Goal: Task Accomplishment & Management: Use online tool/utility

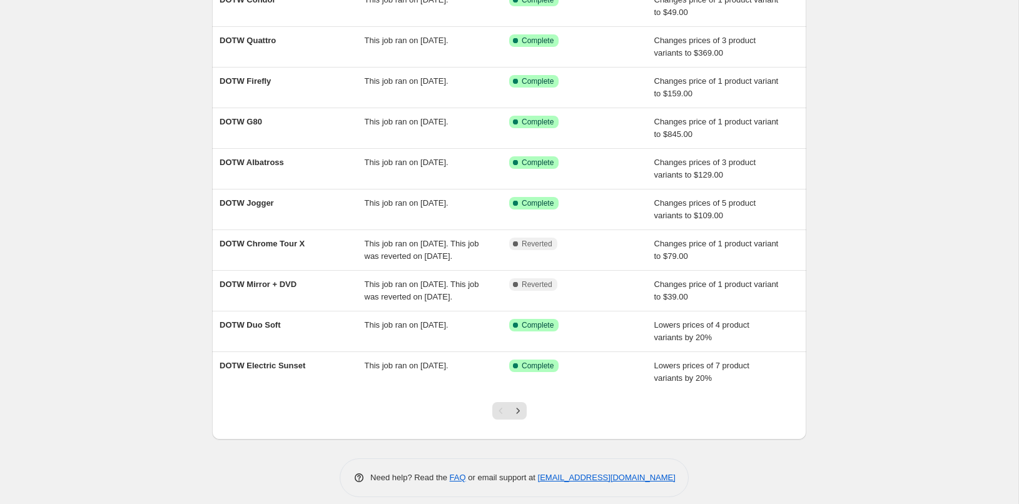
scroll to position [165, 0]
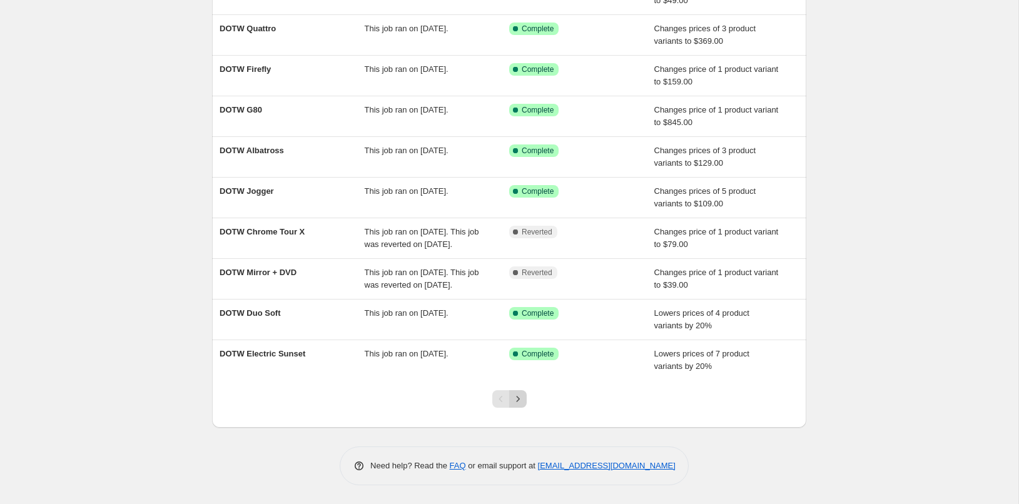
click at [515, 397] on icon "Next" at bounding box center [518, 399] width 13 height 13
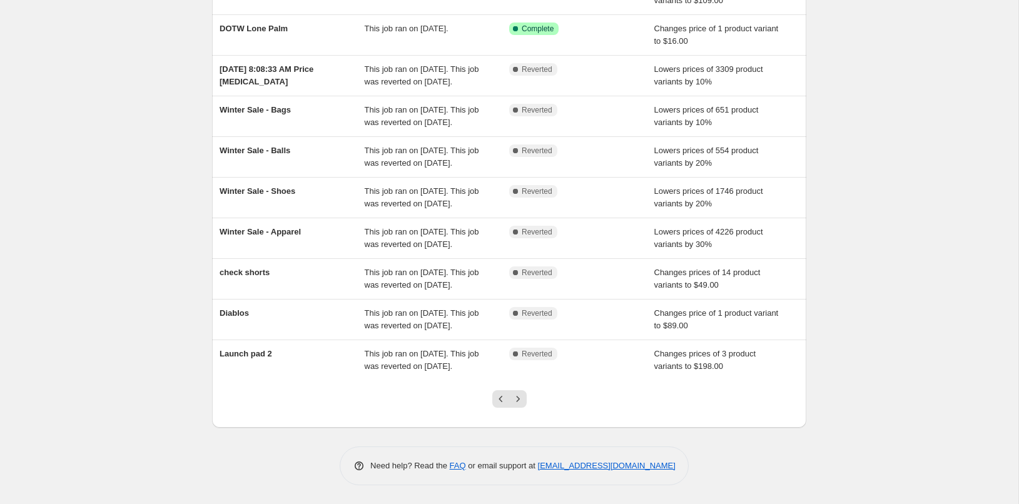
scroll to position [240, 0]
click at [517, 397] on icon "Next" at bounding box center [517, 399] width 3 height 6
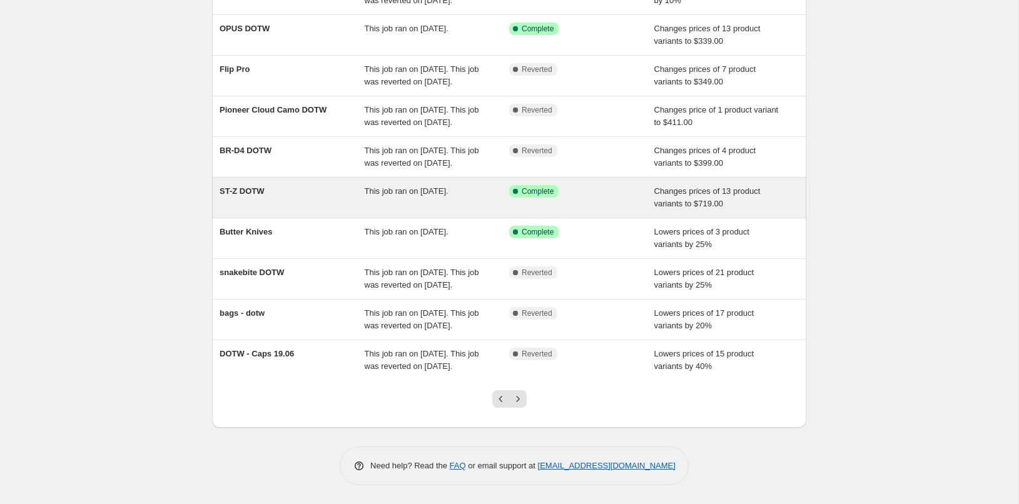
scroll to position [190, 0]
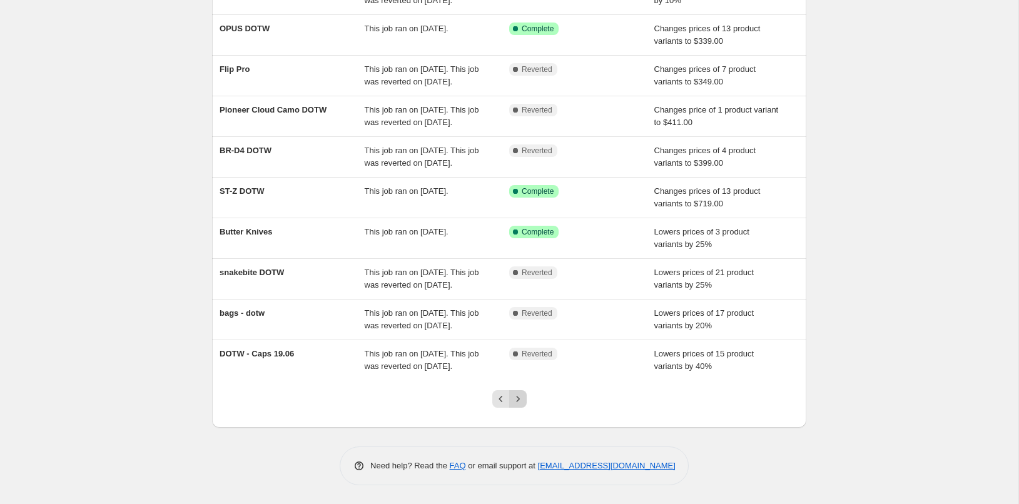
click at [522, 402] on icon "Next" at bounding box center [518, 399] width 13 height 13
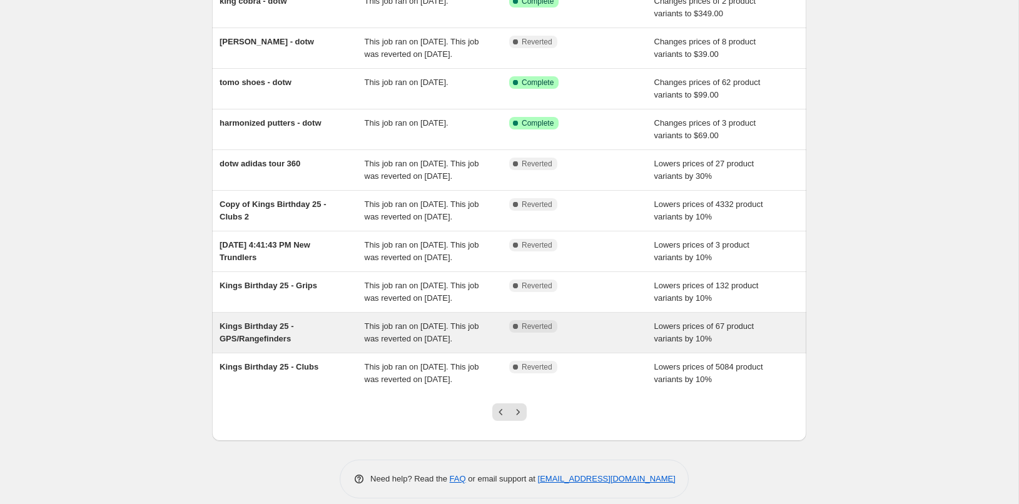
scroll to position [153, 0]
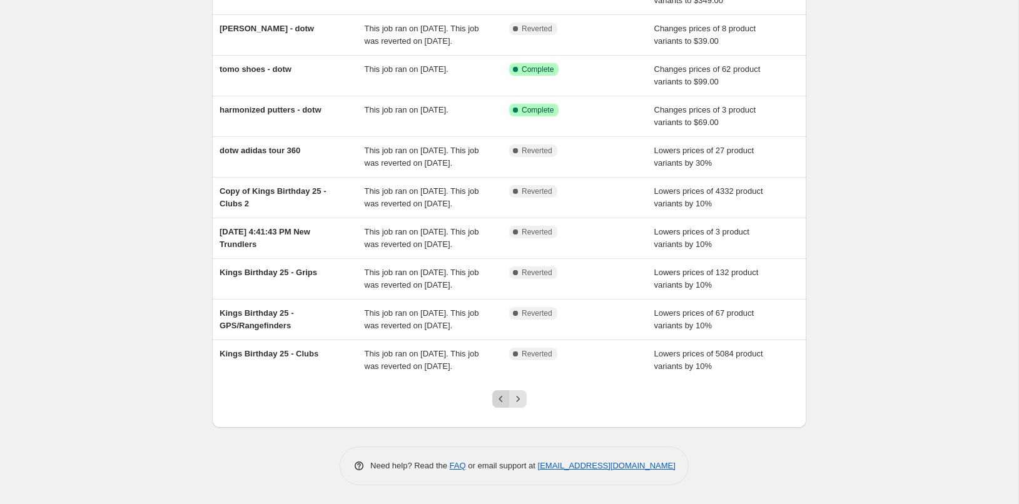
click at [502, 397] on icon "Previous" at bounding box center [501, 399] width 13 height 13
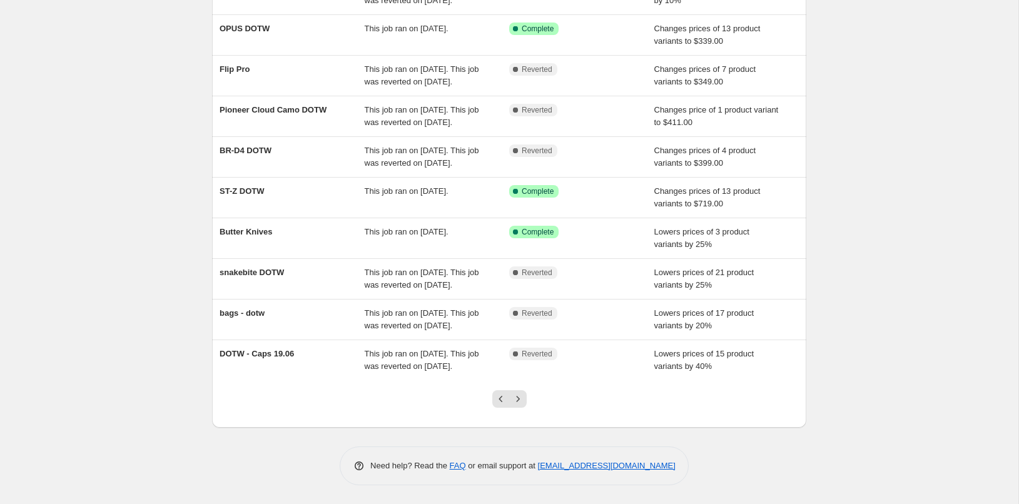
scroll to position [0, 0]
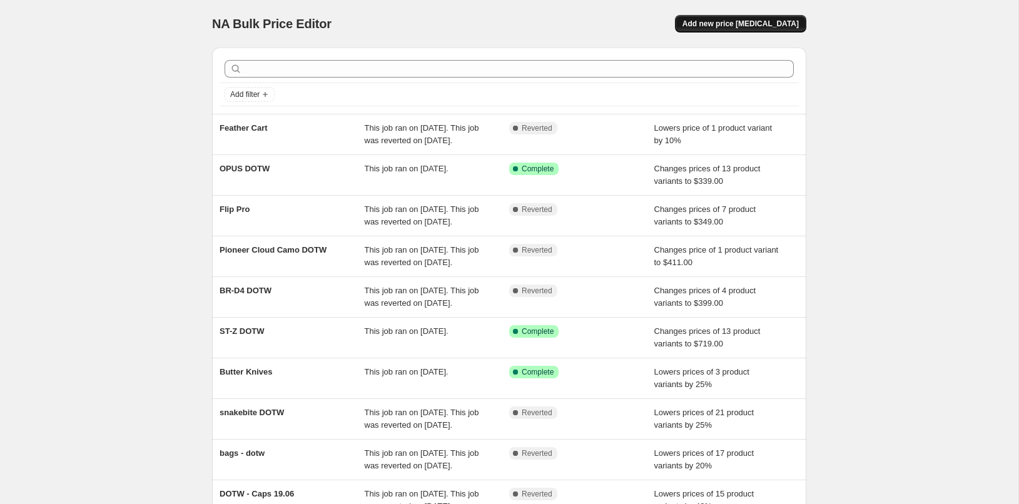
click at [743, 22] on span "Add new price [MEDICAL_DATA]" at bounding box center [740, 24] width 116 height 10
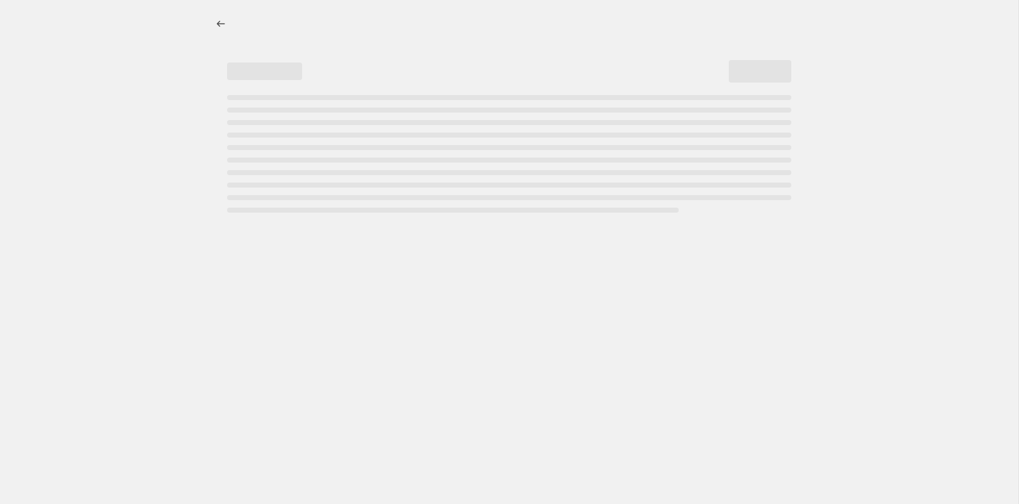
select select "percentage"
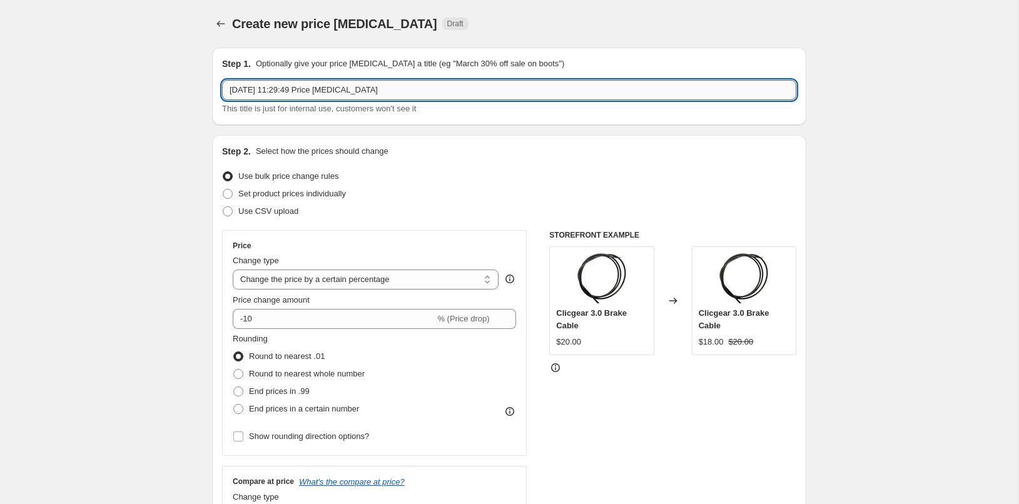
drag, startPoint x: 311, startPoint y: 91, endPoint x: 373, endPoint y: 91, distance: 61.3
click at [373, 91] on input "[DATE] 11:29:49 Price [MEDICAL_DATA]" at bounding box center [509, 90] width 574 height 20
drag, startPoint x: 279, startPoint y: 90, endPoint x: 374, endPoint y: 90, distance: 95.1
click at [374, 90] on input "[DATE] 11:29:49 Price [MEDICAL_DATA]" at bounding box center [509, 90] width 574 height 20
drag, startPoint x: 279, startPoint y: 89, endPoint x: 225, endPoint y: 92, distance: 54.5
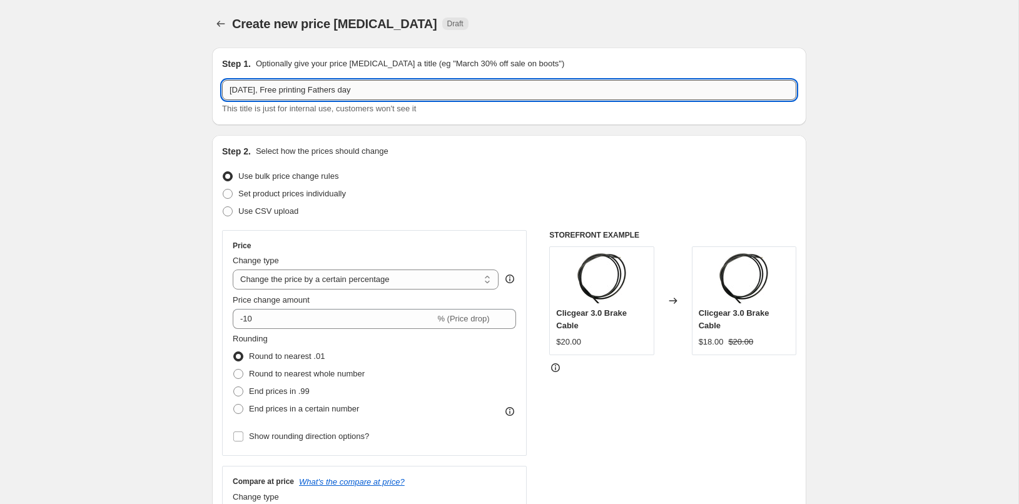
click at [225, 91] on input "[DATE], Free printing Fathers day" at bounding box center [509, 90] width 574 height 20
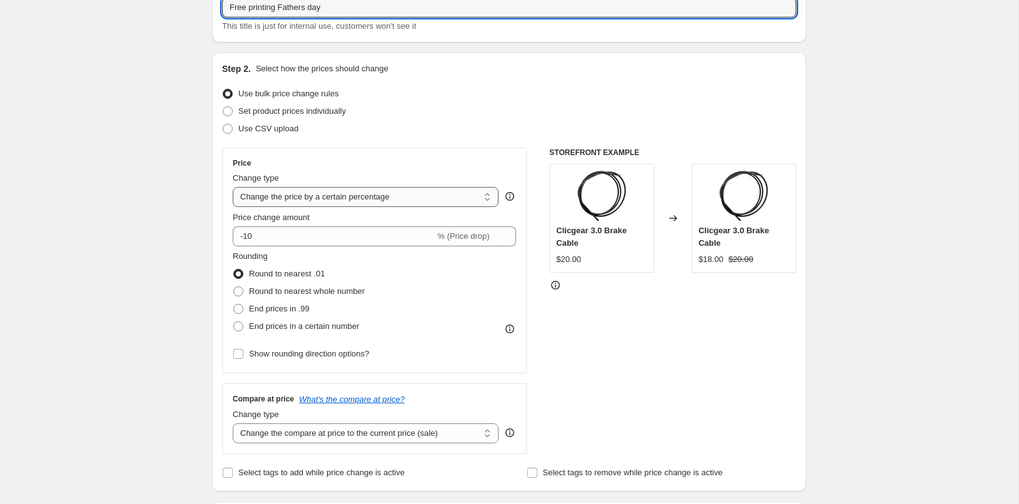
type input "Free printing Fathers day"
click at [233, 187] on select "Change the price to a certain amount Change the price by a certain amount Chang…" at bounding box center [366, 197] width 266 height 20
select select "to"
click option "Change the price to a certain amount" at bounding box center [0, 0] width 0 height 0
type input "80.00"
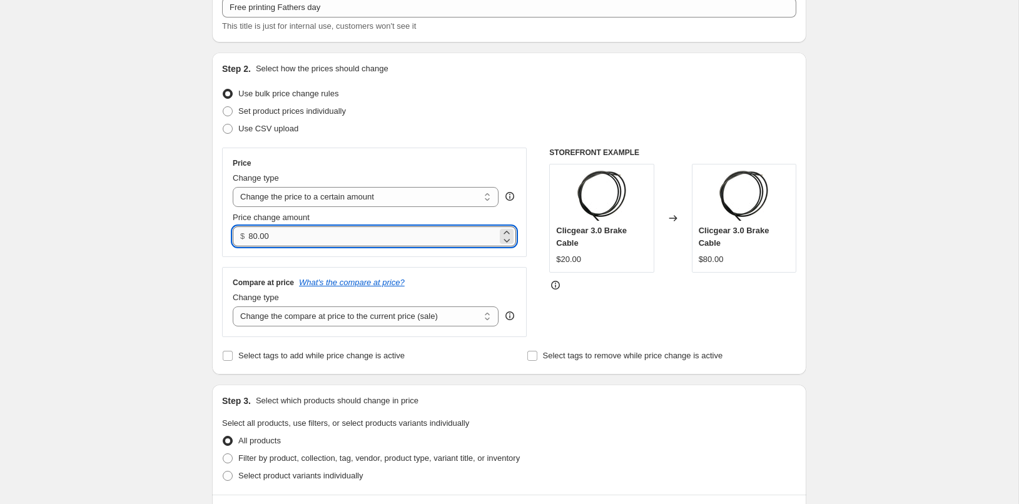
click at [277, 234] on input "80.00" at bounding box center [372, 236] width 248 height 20
click at [233, 187] on select "Change the price to a certain amount Change the price by a certain amount Chang…" at bounding box center [366, 197] width 266 height 20
select select "by"
click option "Change the price by a certain amount" at bounding box center [0, 0] width 0 height 0
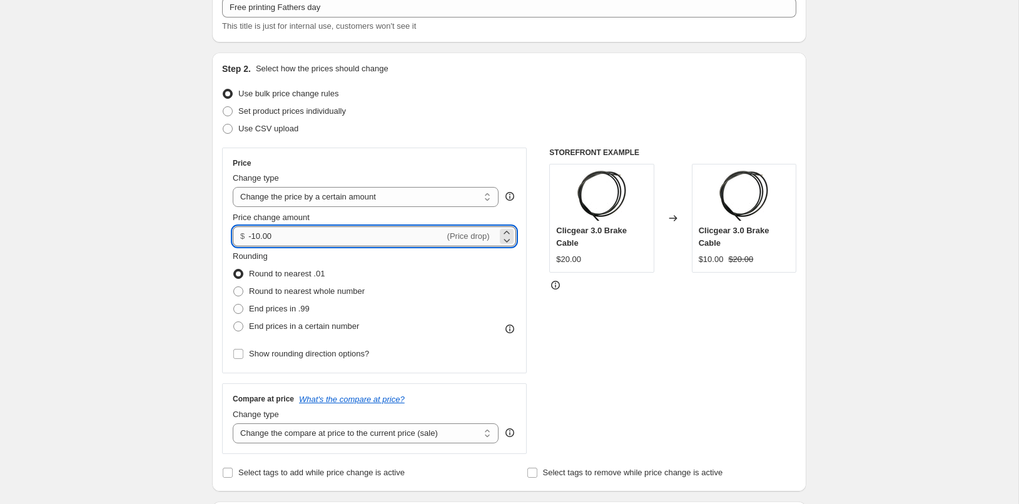
click at [259, 235] on input "-10.00" at bounding box center [346, 236] width 196 height 20
type input "-15.00"
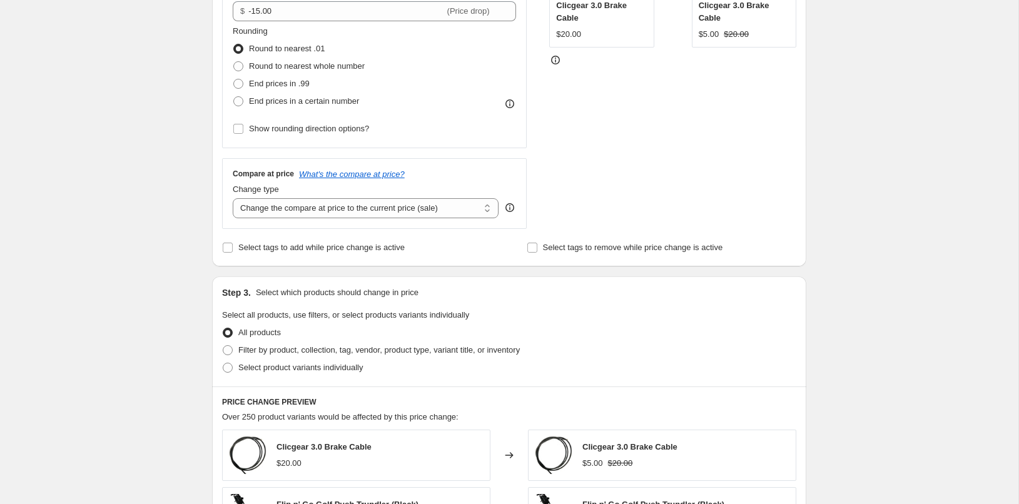
scroll to position [413, 0]
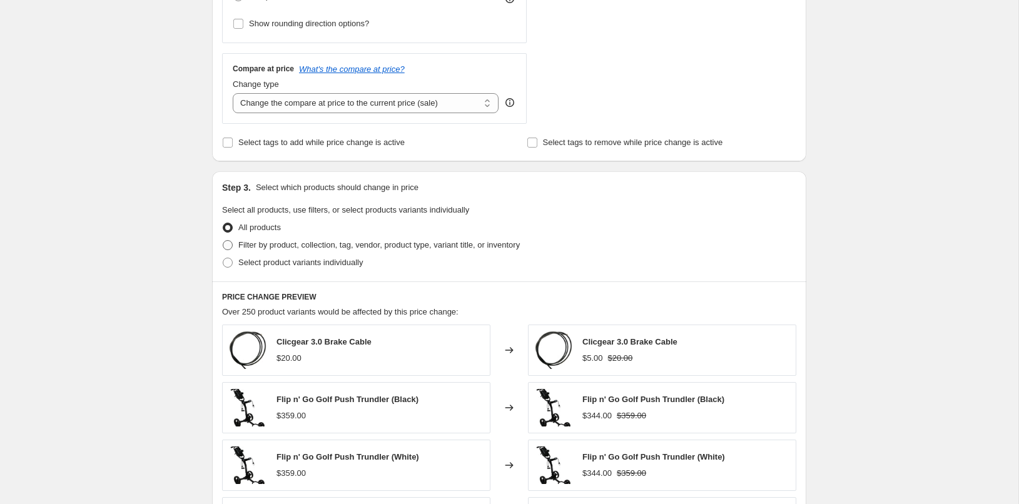
click at [229, 246] on span at bounding box center [228, 245] width 10 height 10
click at [223, 241] on input "Filter by product, collection, tag, vendor, product type, variant title, or inv…" at bounding box center [223, 240] width 1 height 1
radio input "true"
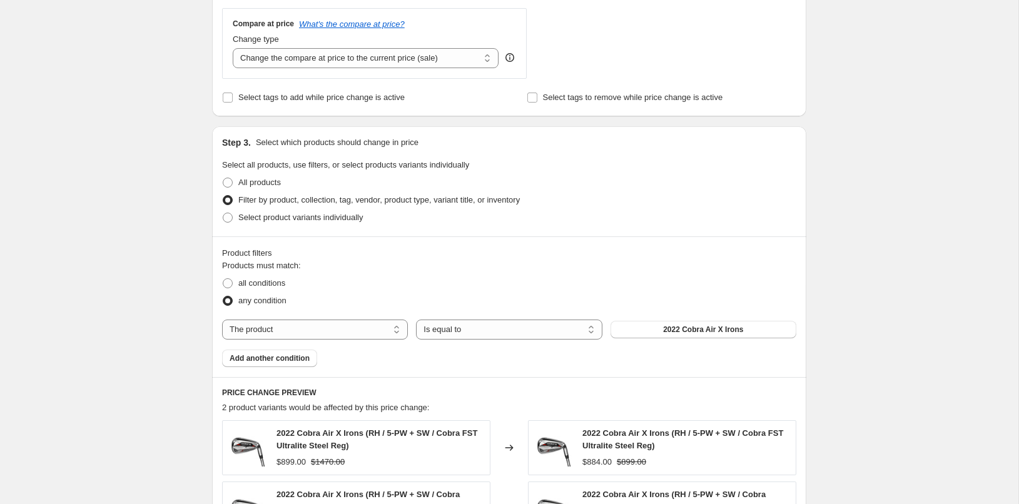
scroll to position [495, 0]
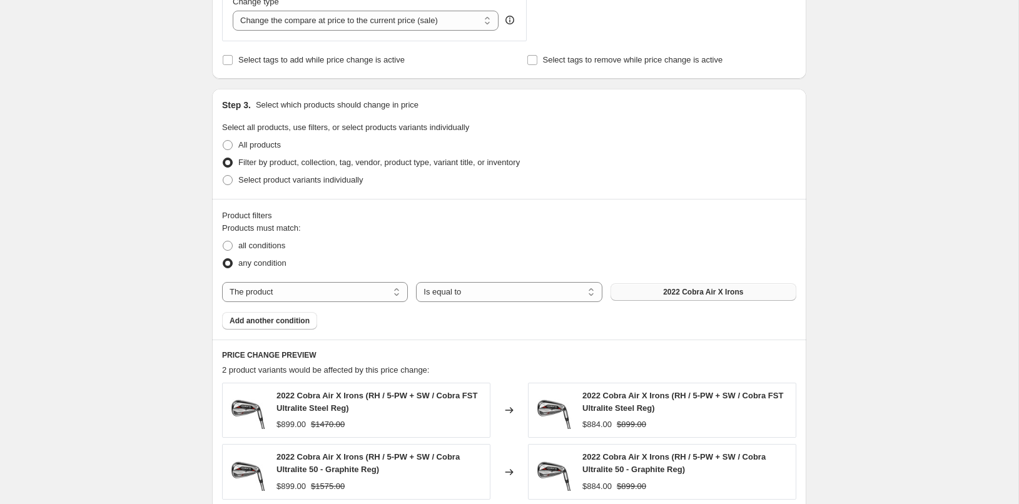
click at [655, 291] on button "2022 Cobra Air X Irons" at bounding box center [703, 292] width 186 height 18
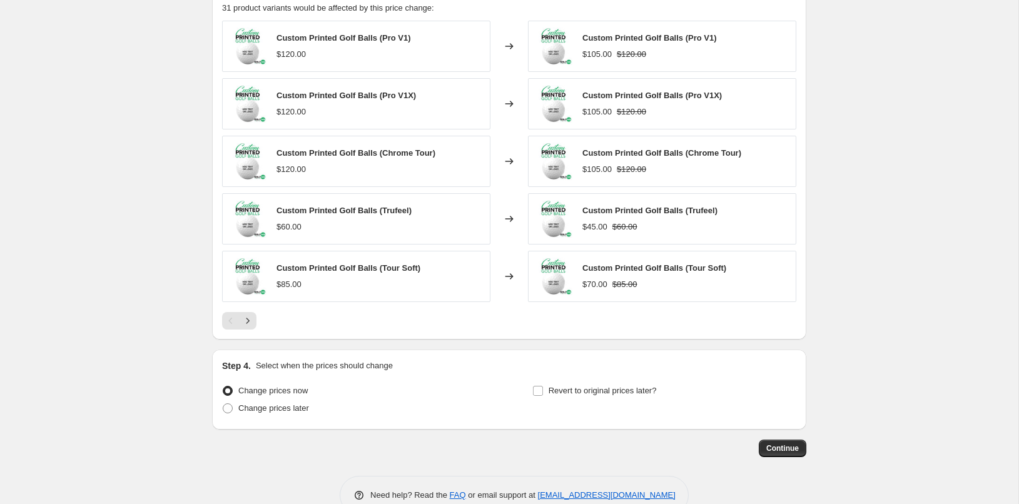
scroll to position [888, 0]
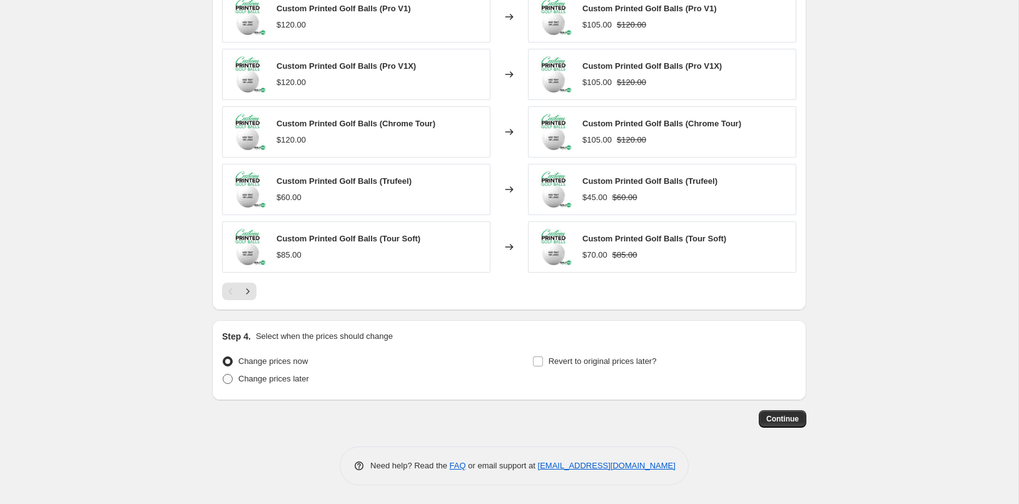
click at [260, 380] on span "Change prices later" at bounding box center [273, 378] width 71 height 9
click at [223, 375] on input "Change prices later" at bounding box center [223, 374] width 1 height 1
radio input "true"
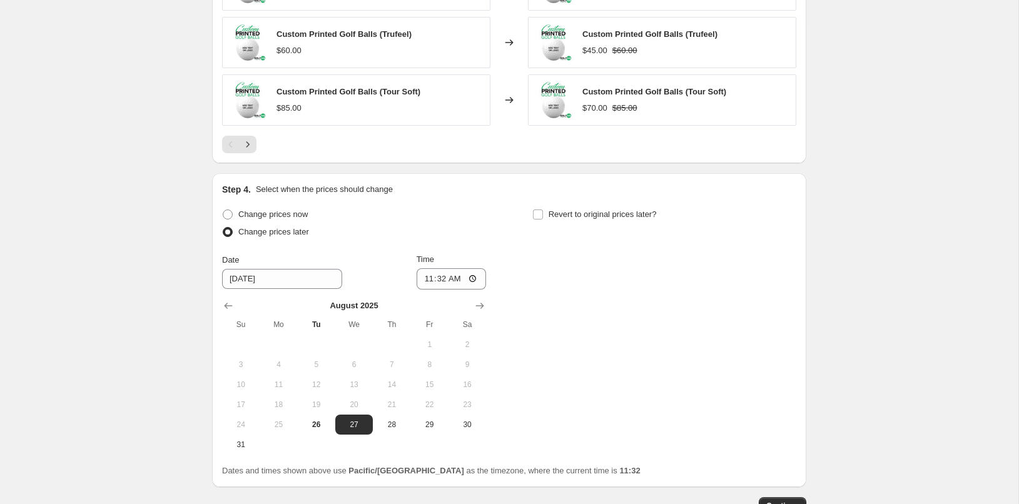
scroll to position [1053, 0]
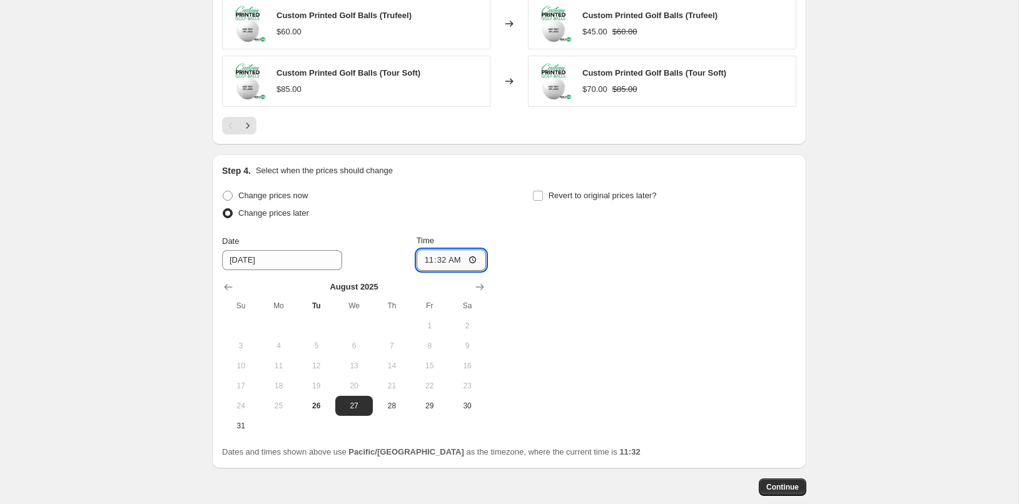
click at [461, 263] on input "11:32" at bounding box center [452, 260] width 70 height 21
type input "00:30"
click at [539, 196] on input "Revert to original prices later?" at bounding box center [538, 196] width 10 height 10
checkbox input "true"
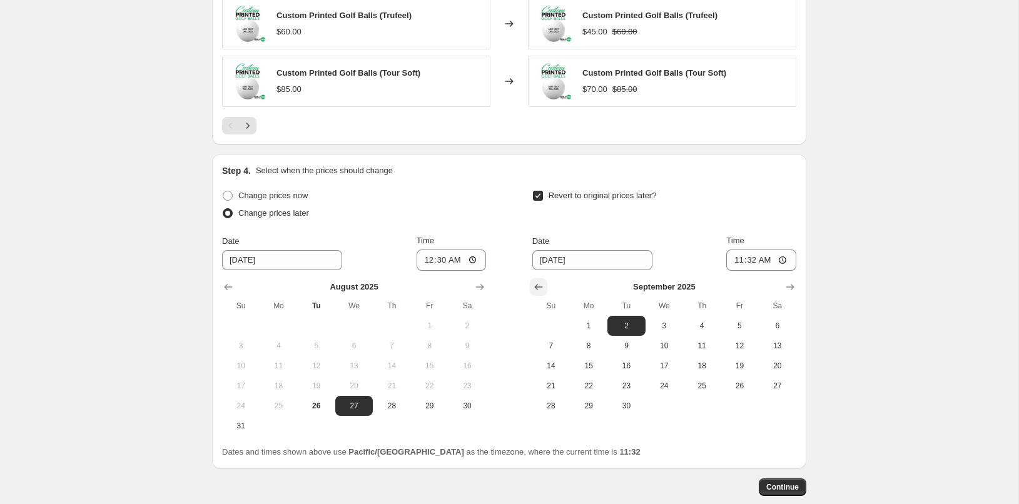
click at [535, 286] on icon "Show previous month, August 2025" at bounding box center [538, 287] width 8 height 6
click at [551, 425] on span "31" at bounding box center [551, 426] width 28 height 10
type input "[DATE]"
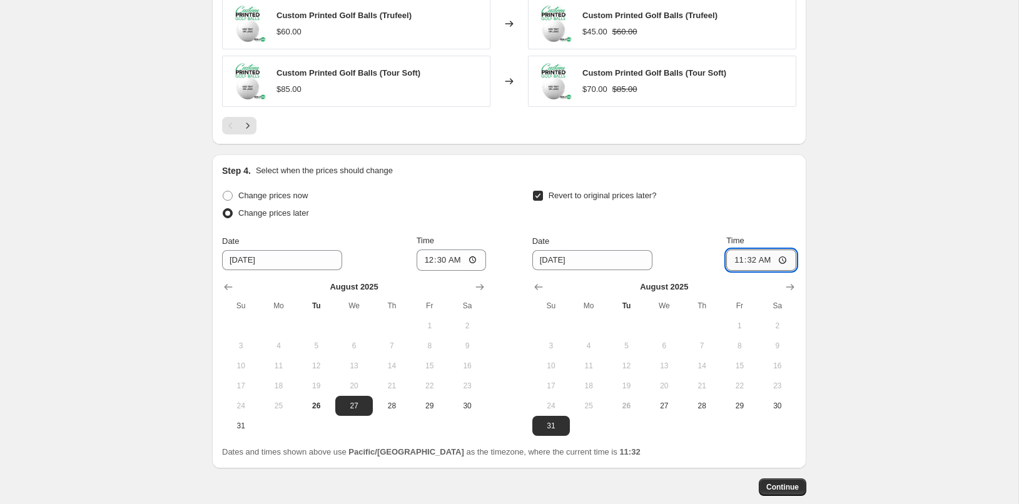
click at [775, 261] on input "11:32" at bounding box center [761, 260] width 70 height 21
type input "23:59"
click at [784, 485] on span "Continue" at bounding box center [782, 487] width 33 height 10
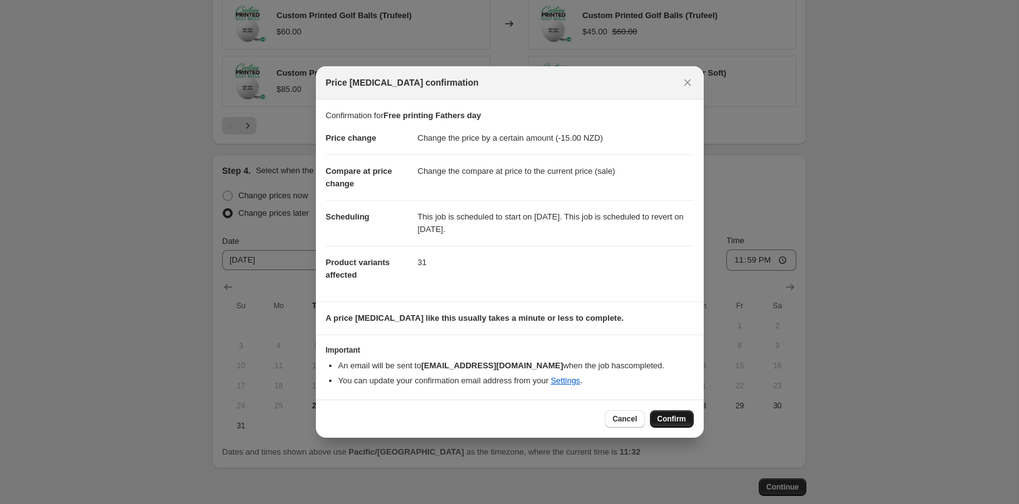
click at [672, 420] on span "Confirm" at bounding box center [671, 419] width 29 height 10
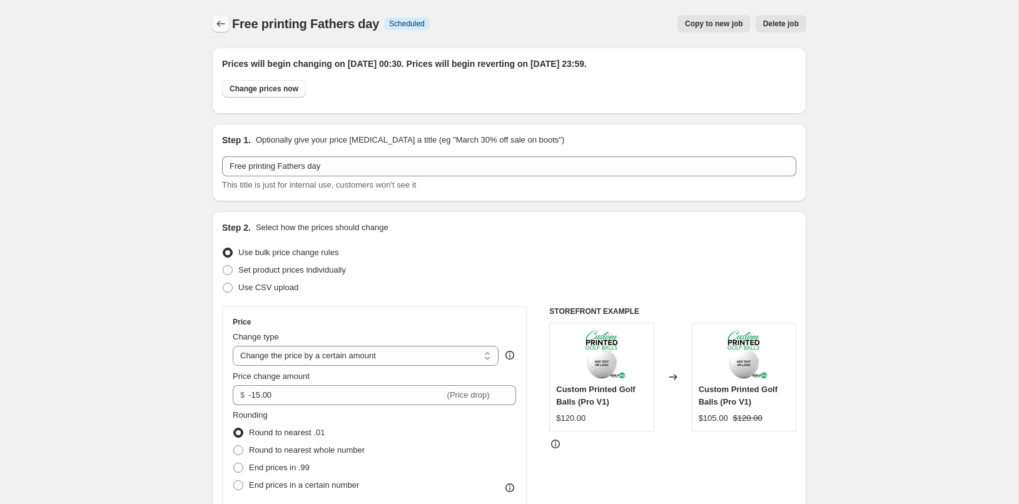
click at [214, 25] on button "Price change jobs" at bounding box center [221, 24] width 18 height 18
